Goal: Check status: Check status

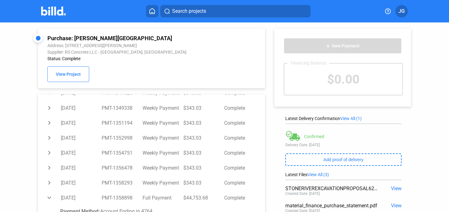
click at [60, 11] on img at bounding box center [53, 11] width 25 height 9
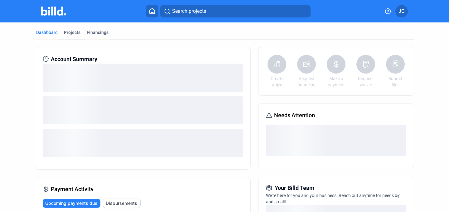
click at [99, 34] on div "Financings" at bounding box center [98, 32] width 22 height 6
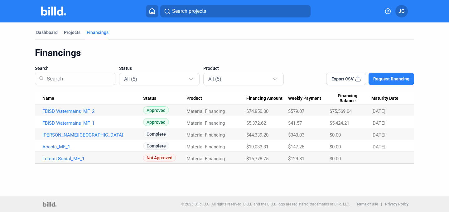
click at [62, 146] on link "Acacia_MF_1" at bounding box center [92, 147] width 101 height 6
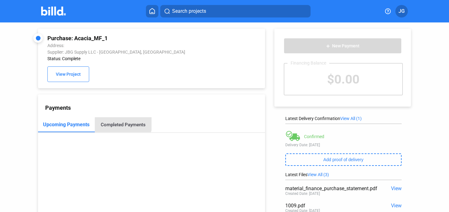
click at [112, 119] on div "Completed Payments" at bounding box center [123, 124] width 57 height 15
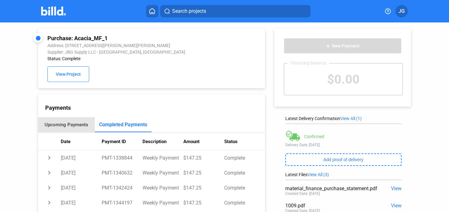
click at [68, 124] on div "Upcoming Payments" at bounding box center [67, 125] width 44 height 6
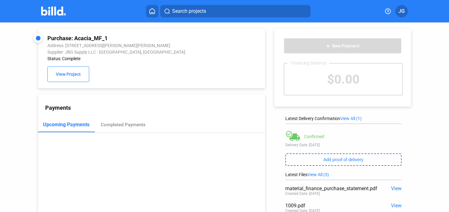
click at [52, 19] on mat-toolbar "Search projects JG" at bounding box center [224, 11] width 449 height 22
click at [52, 14] on img at bounding box center [53, 11] width 25 height 9
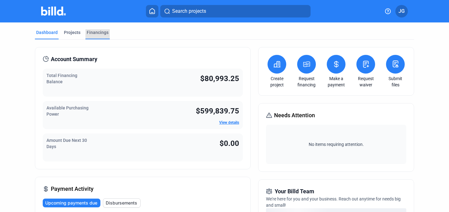
click at [102, 36] on div "Financings" at bounding box center [97, 34] width 24 height 10
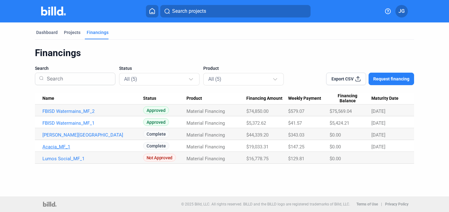
click at [58, 147] on link "Acacia_MF_1" at bounding box center [92, 147] width 101 height 6
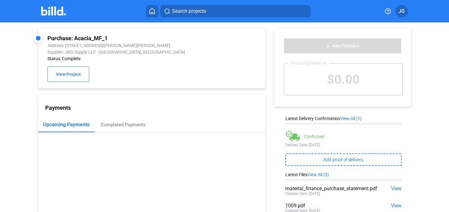
scroll to position [29, 0]
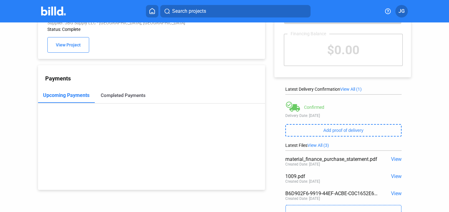
click at [133, 97] on div "Completed Payments" at bounding box center [123, 96] width 45 height 6
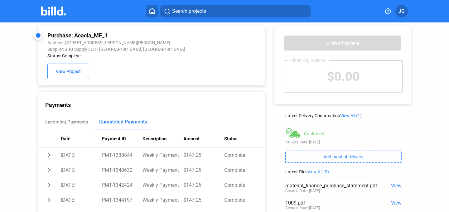
scroll to position [0, 0]
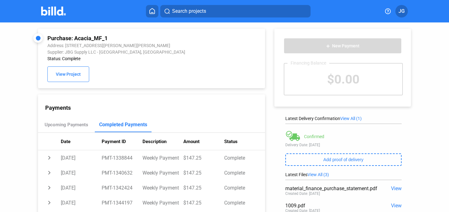
click at [54, 8] on img at bounding box center [53, 11] width 25 height 9
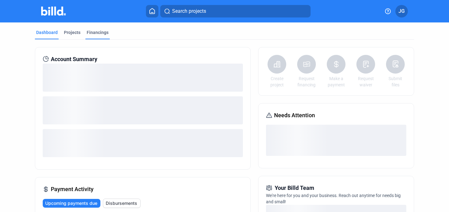
click at [89, 30] on div "Financings" at bounding box center [98, 32] width 22 height 6
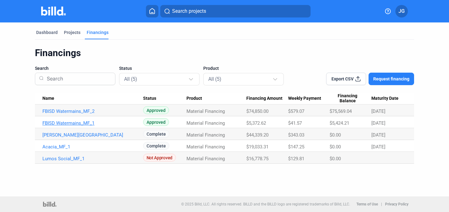
click at [79, 123] on link "FBISD Watermains_MF_1" at bounding box center [92, 123] width 101 height 6
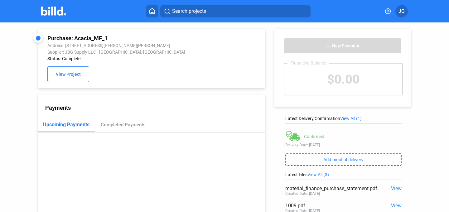
click at [54, 8] on img at bounding box center [53, 11] width 25 height 9
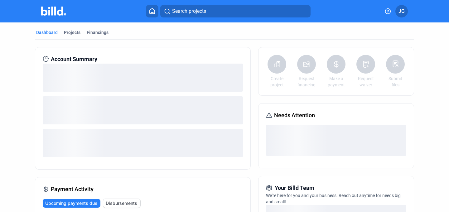
click at [92, 39] on div "Financings" at bounding box center [97, 34] width 24 height 10
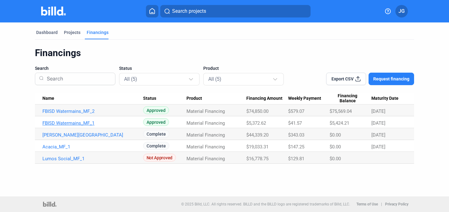
click at [70, 122] on link "FBISD Watermains_MF_1" at bounding box center [92, 123] width 101 height 6
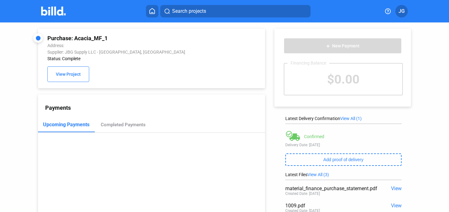
click at [57, 13] on img at bounding box center [53, 11] width 25 height 9
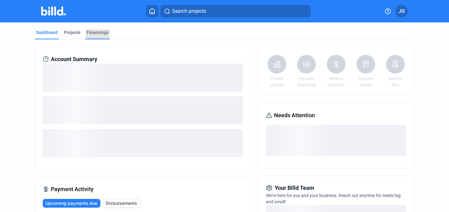
click at [90, 38] on div "Financings" at bounding box center [97, 34] width 24 height 10
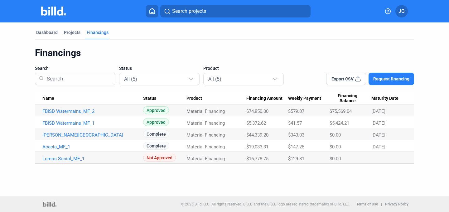
drag, startPoint x: 96, startPoint y: 111, endPoint x: 59, endPoint y: 104, distance: 38.1
click at [59, 104] on table "Name Status Product Financing Amount Weekly Payment Financing Balance Maturity …" at bounding box center [224, 128] width 379 height 71
click at [36, 110] on td "FBISD Watermains_MF_2" at bounding box center [89, 111] width 108 height 12
drag, startPoint x: 41, startPoint y: 111, endPoint x: 96, endPoint y: 113, distance: 54.7
click at [96, 113] on td "FBISD Watermains_MF_2" at bounding box center [89, 111] width 108 height 12
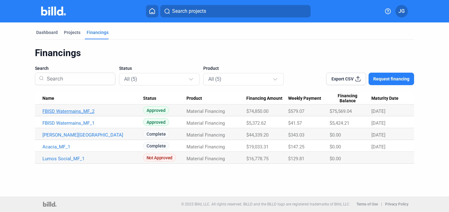
copy link "FBISD Watermains_MF_2"
